Goal: Navigation & Orientation: Understand site structure

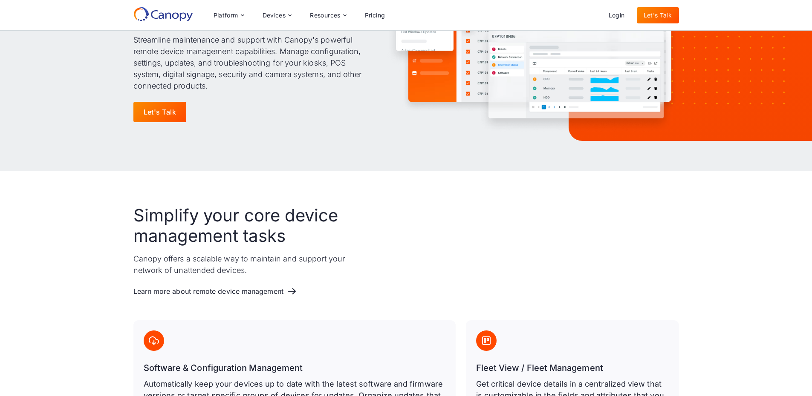
scroll to position [43, 0]
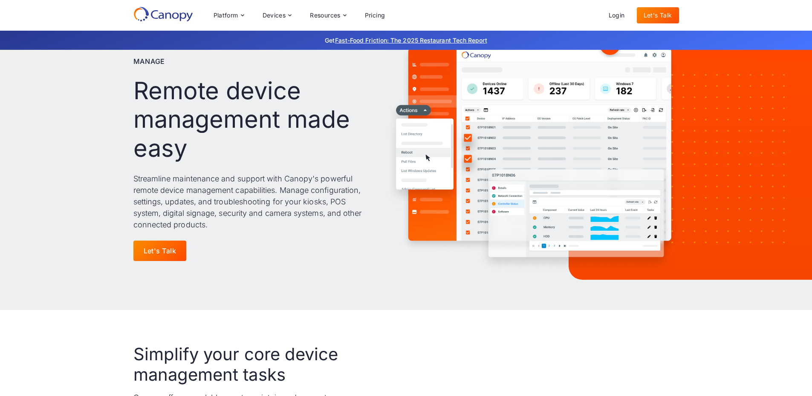
click at [174, 13] on icon at bounding box center [175, 15] width 7 height 6
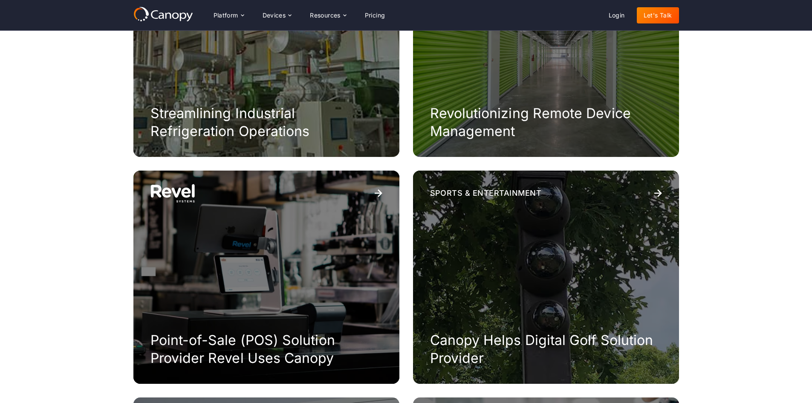
scroll to position [171, 0]
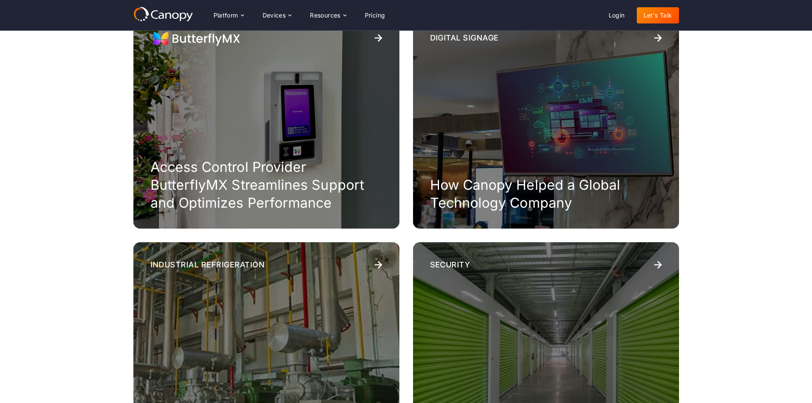
click at [167, 15] on icon at bounding box center [163, 13] width 60 height 15
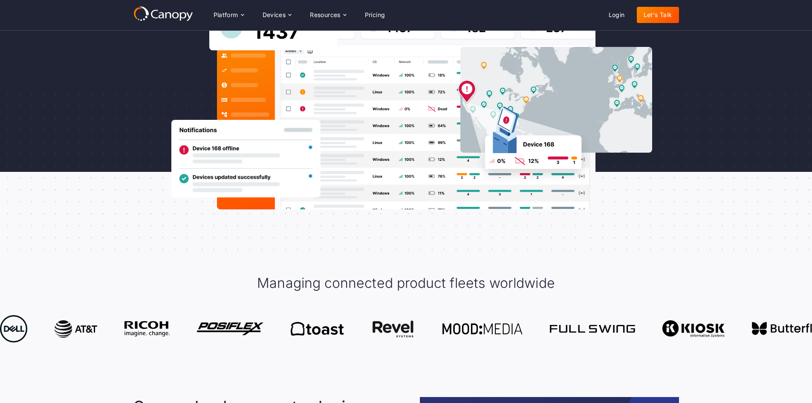
scroll to position [85, 0]
